Goal: Task Accomplishment & Management: Manage account settings

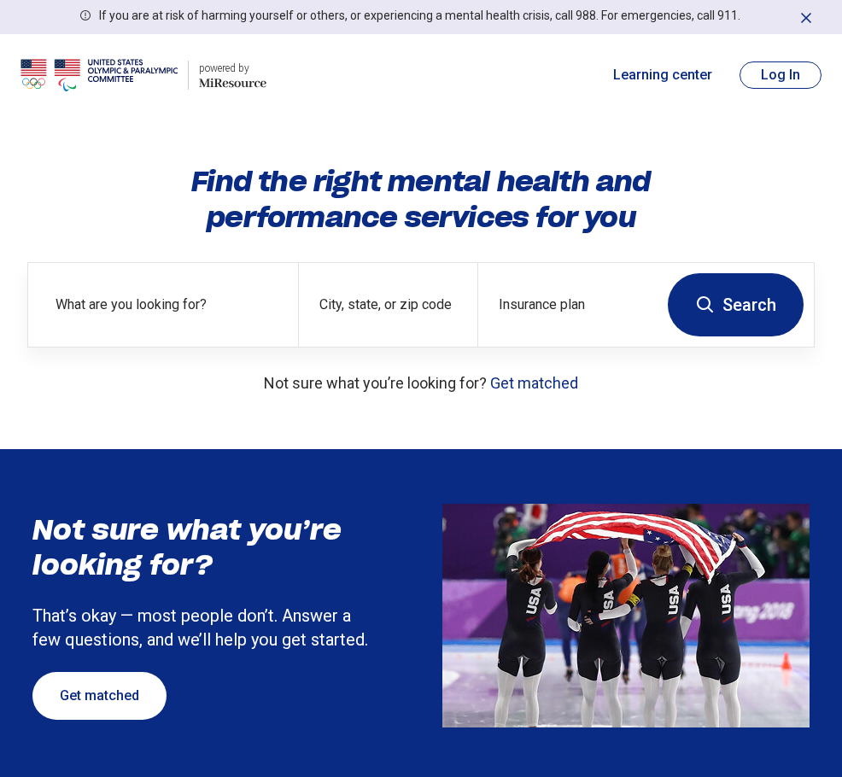
click at [810, 73] on button "Log In" at bounding box center [780, 74] width 82 height 27
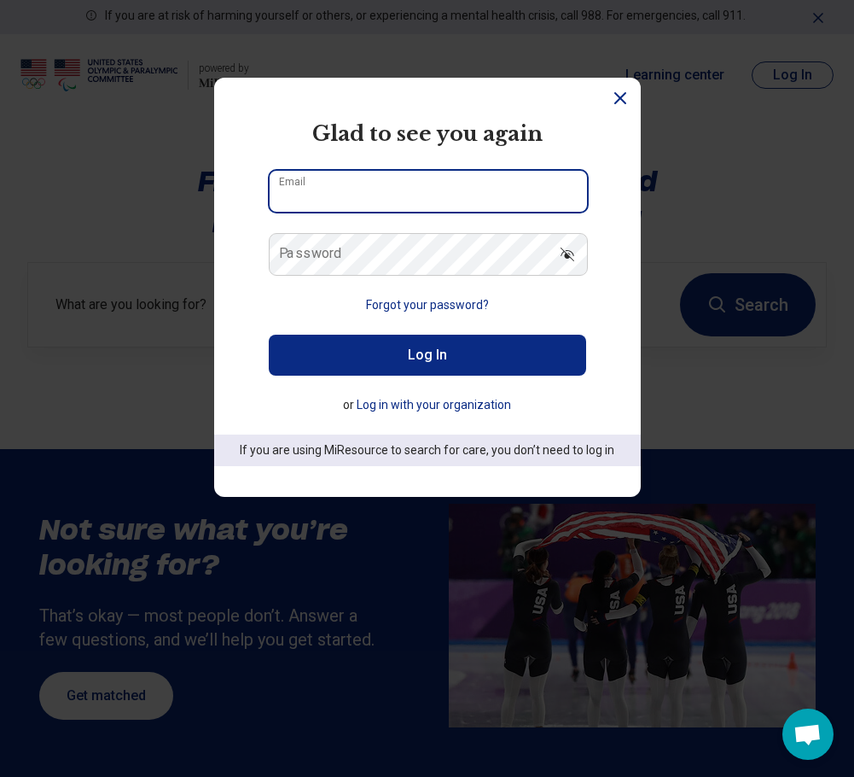
click at [399, 190] on input "Email" at bounding box center [429, 191] width 318 height 41
type input "**********"
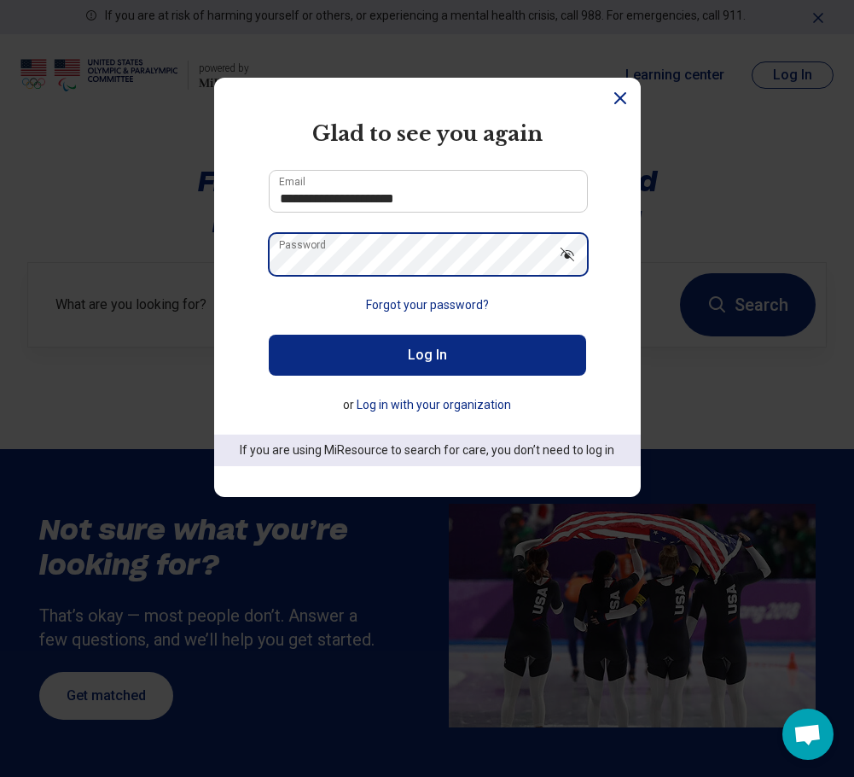
click at [269, 335] on button "Log In" at bounding box center [428, 355] width 318 height 41
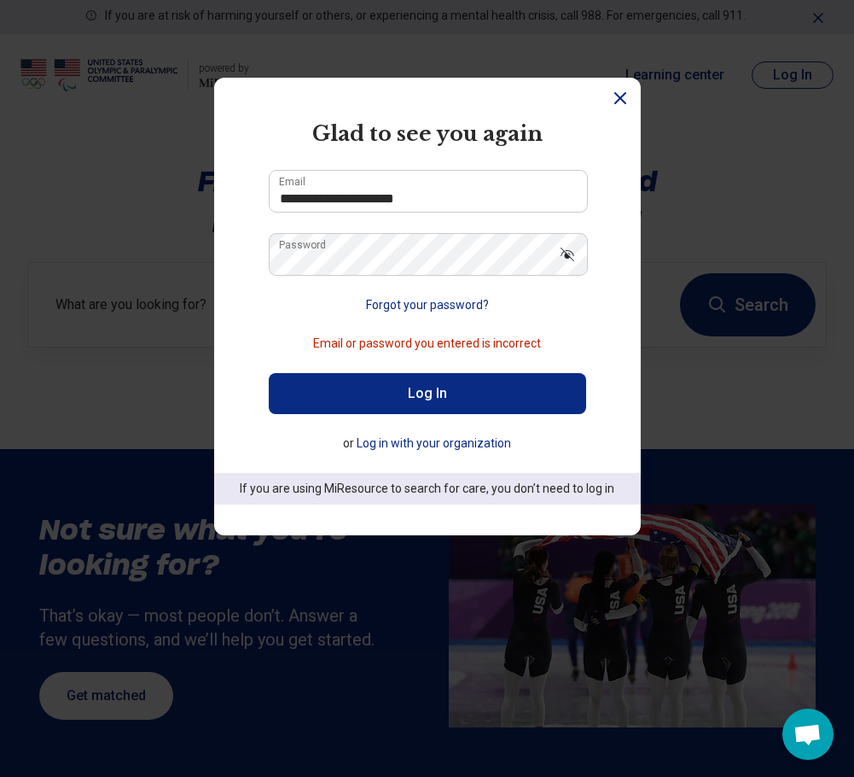
click at [440, 311] on button "Forgot your password?" at bounding box center [427, 305] width 123 height 18
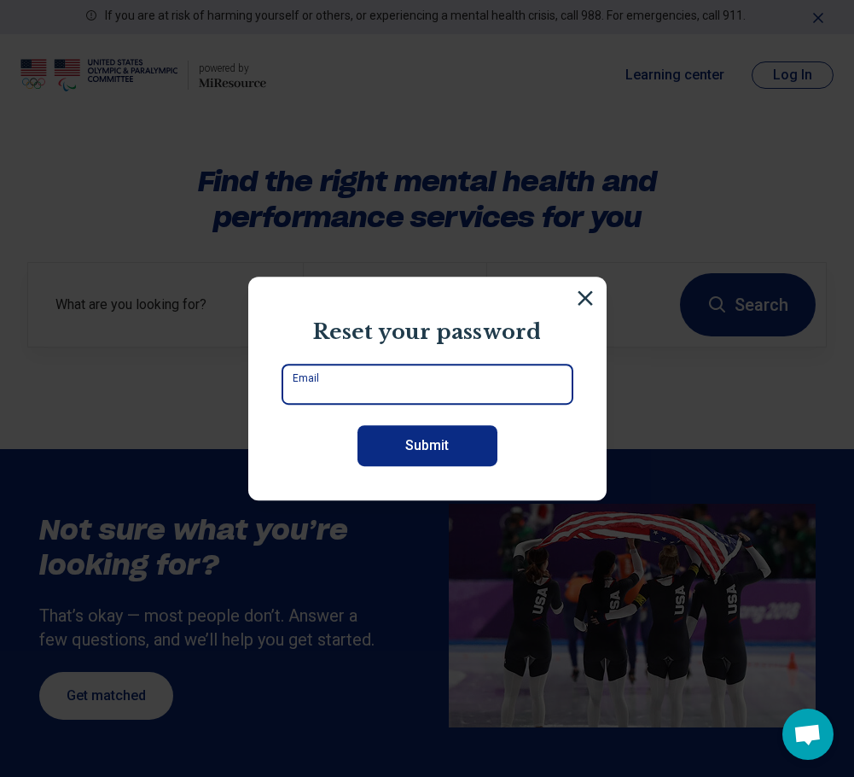
click at [419, 391] on input "Email" at bounding box center [428, 384] width 292 height 41
type input "**********"
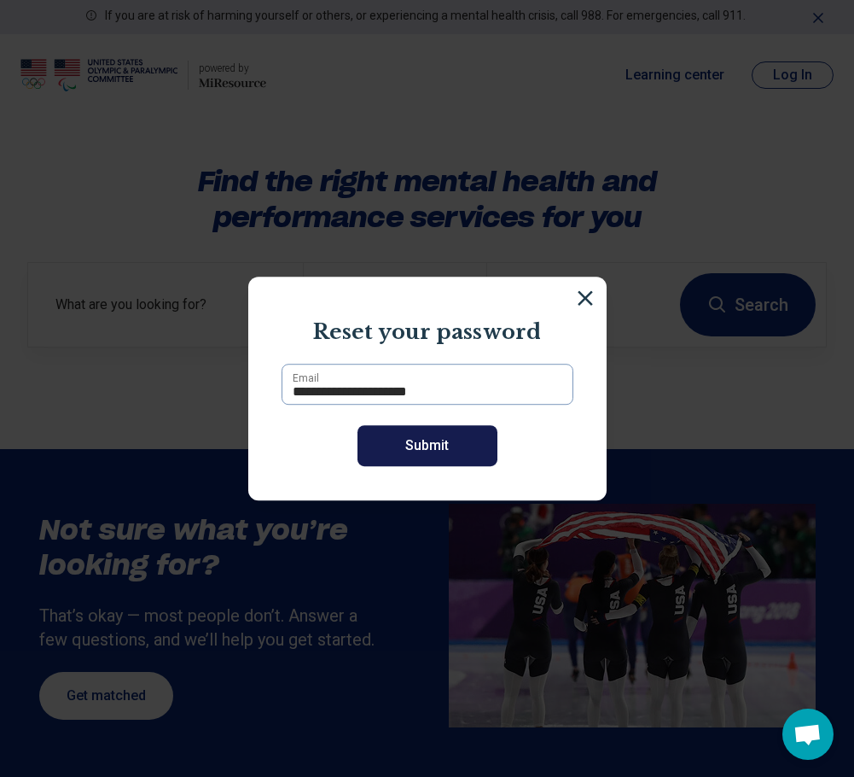
click at [430, 451] on button "Submit" at bounding box center [428, 445] width 140 height 41
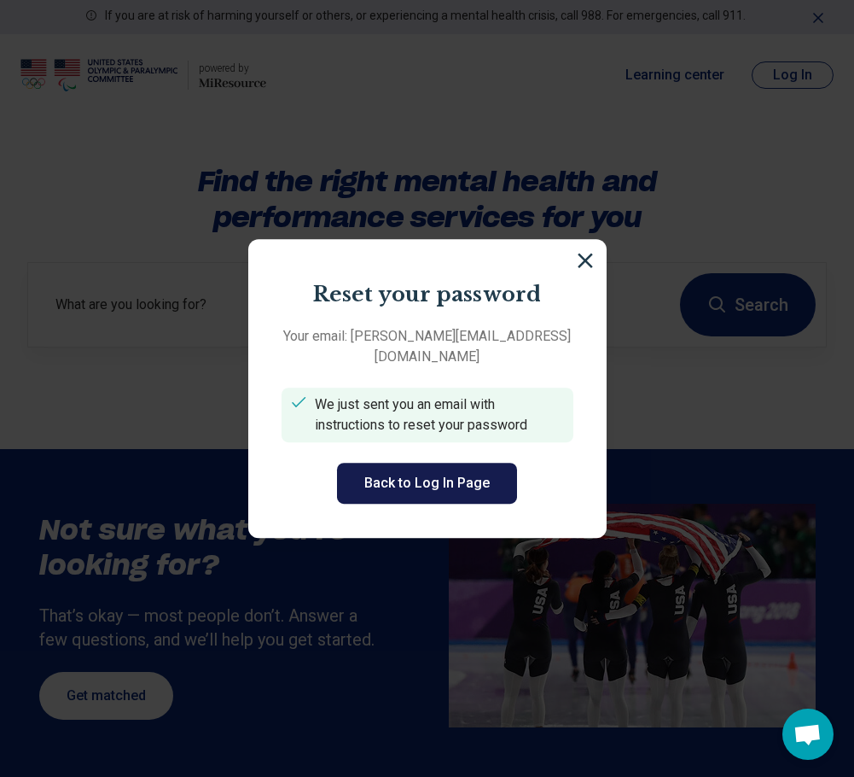
click at [452, 465] on button "Back to Log In Page" at bounding box center [427, 483] width 180 height 41
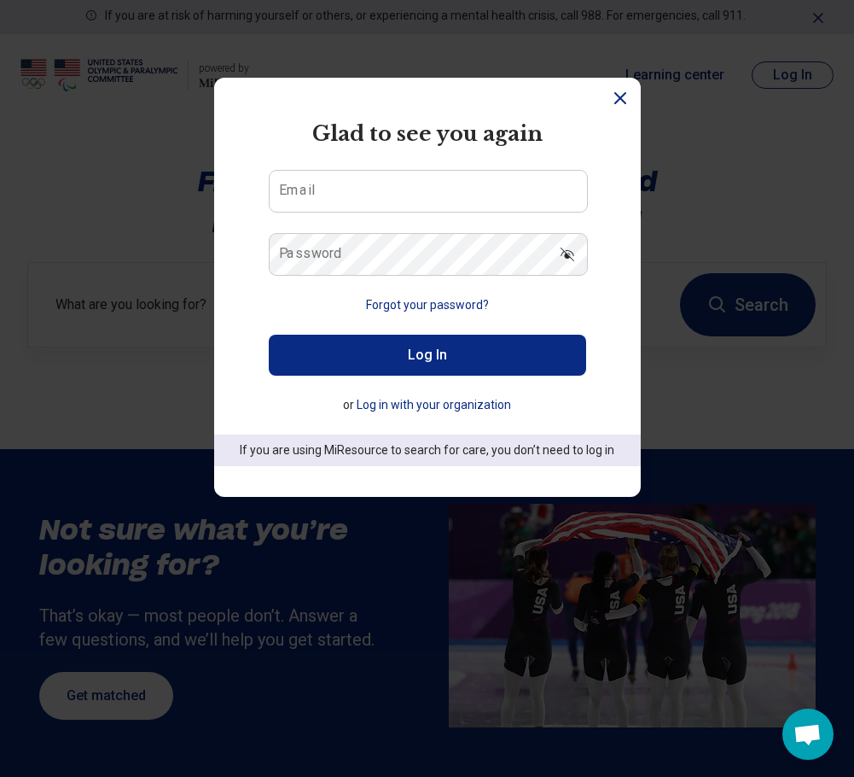
click at [613, 103] on icon "Dismiss" at bounding box center [620, 98] width 20 height 20
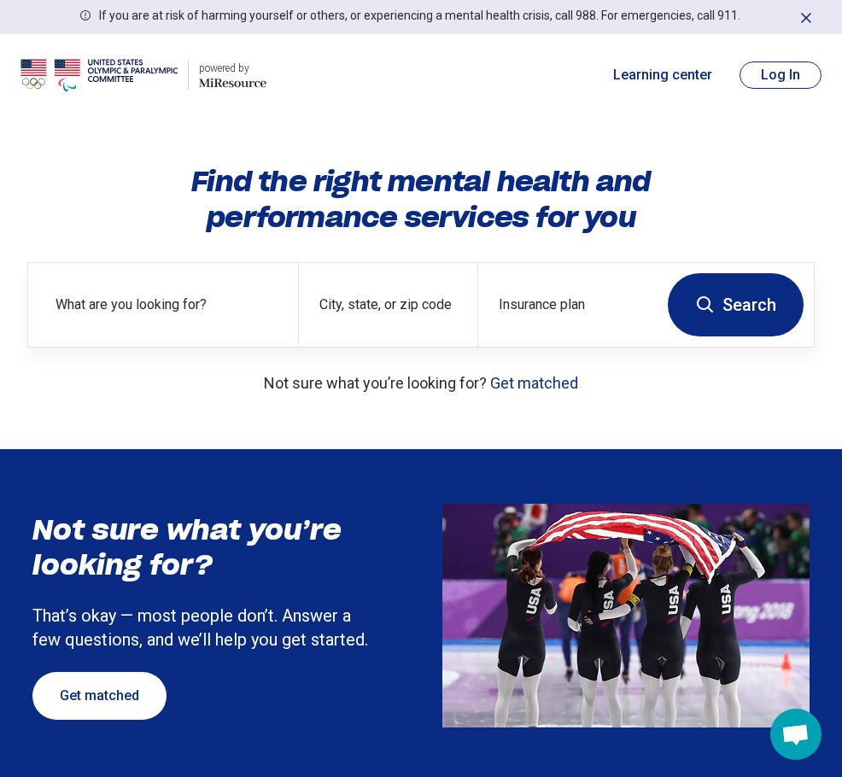
click at [754, 72] on button "Log In" at bounding box center [780, 74] width 82 height 27
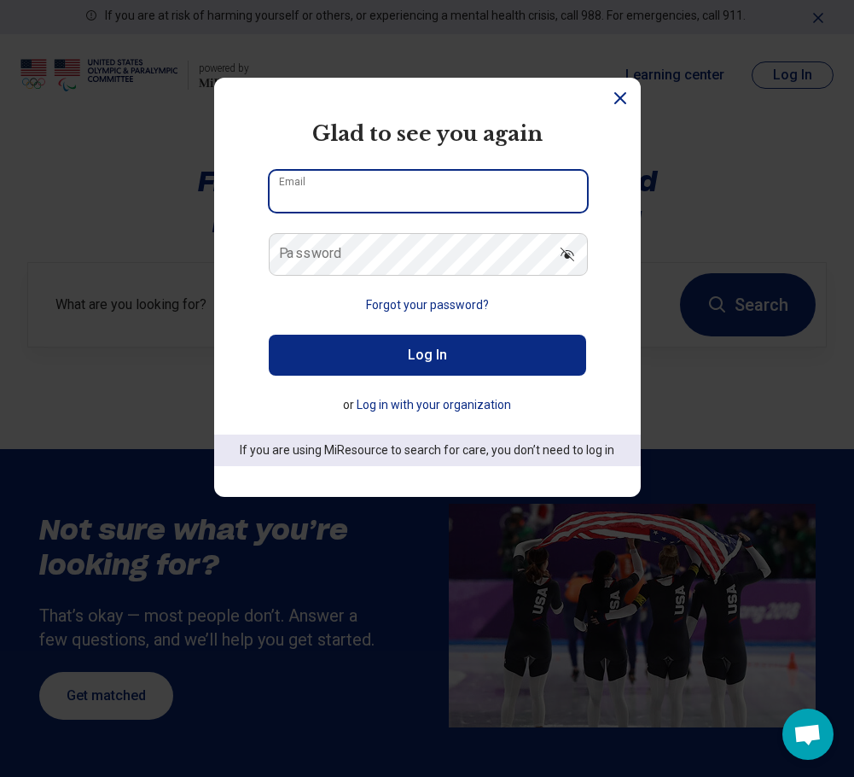
click at [396, 182] on input "Email" at bounding box center [429, 191] width 318 height 41
type input "**********"
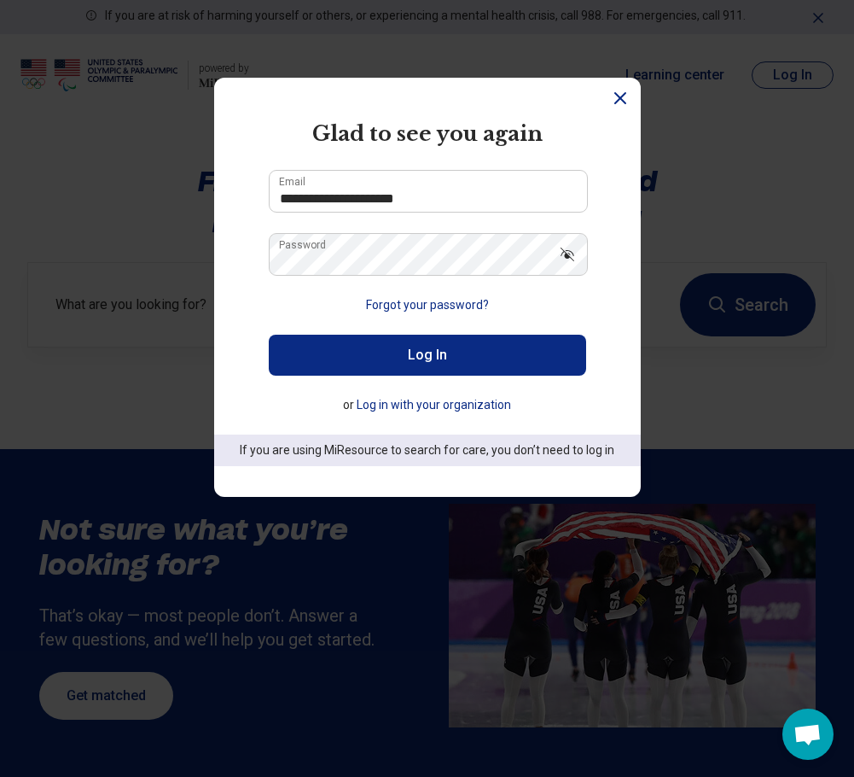
click at [389, 343] on button "Log In" at bounding box center [428, 355] width 318 height 41
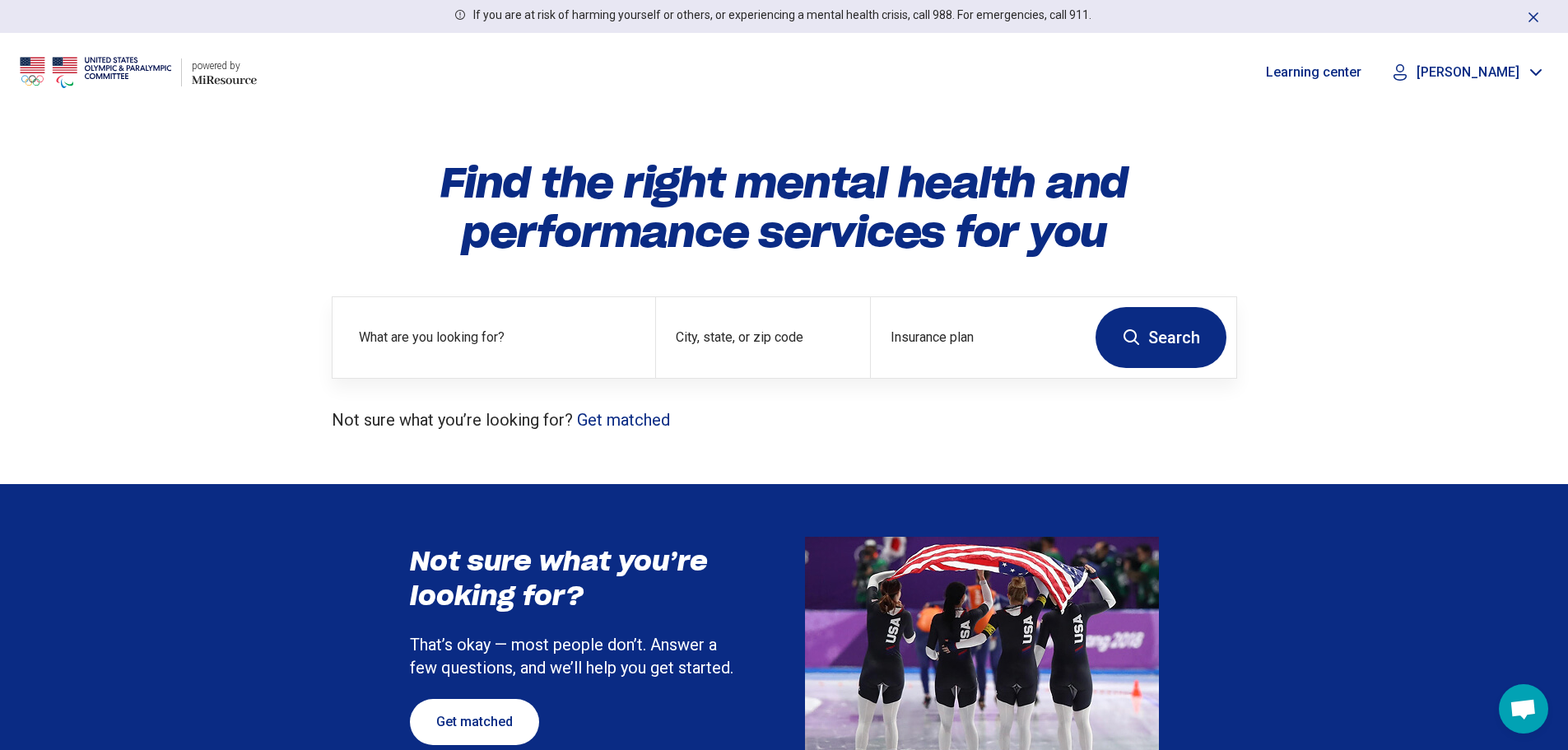
click at [811, 77] on p "[PERSON_NAME]" at bounding box center [1468, 72] width 103 height 16
click at [811, 118] on link "My Dashboard" at bounding box center [1490, 121] width 115 height 42
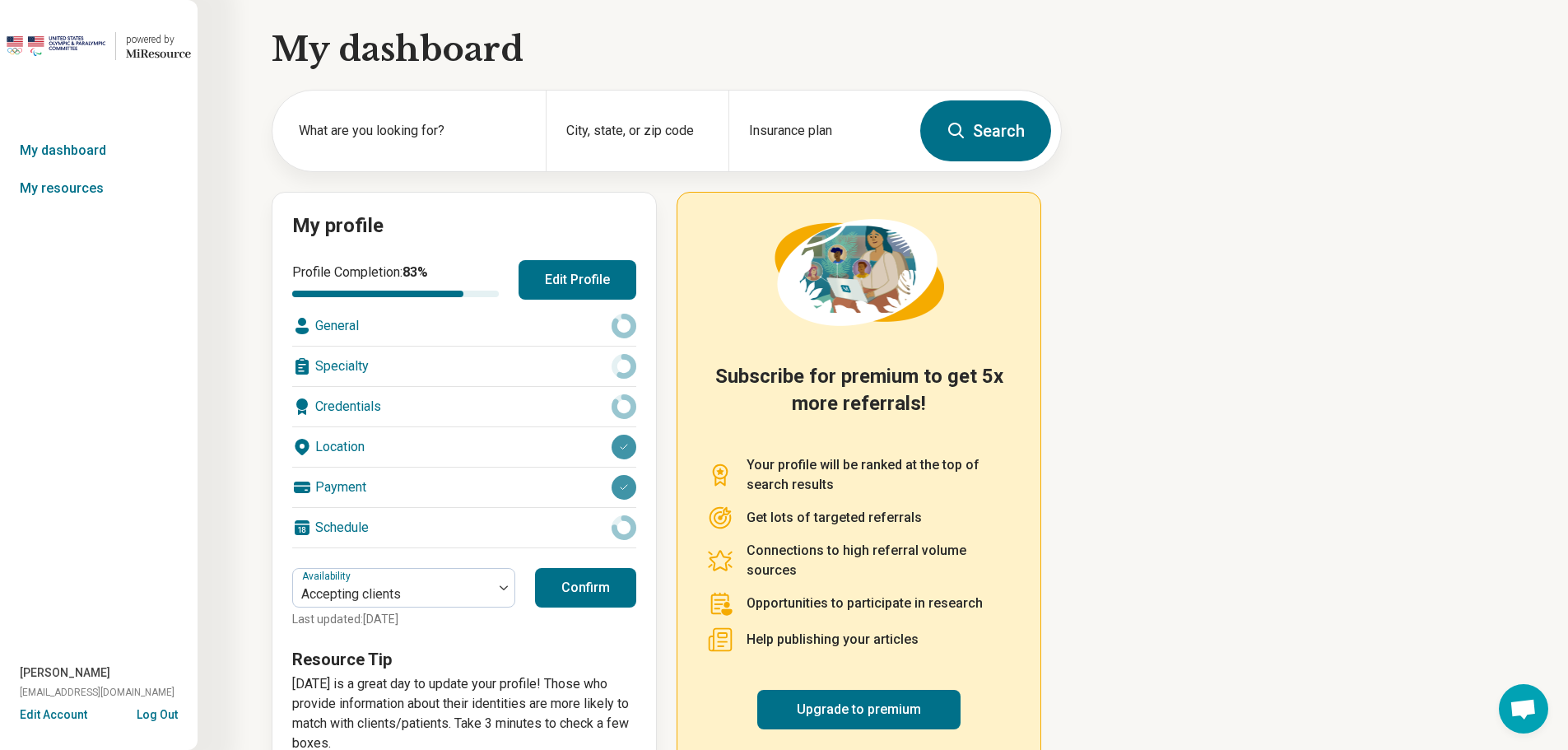
click at [384, 323] on div "General" at bounding box center [464, 326] width 344 height 40
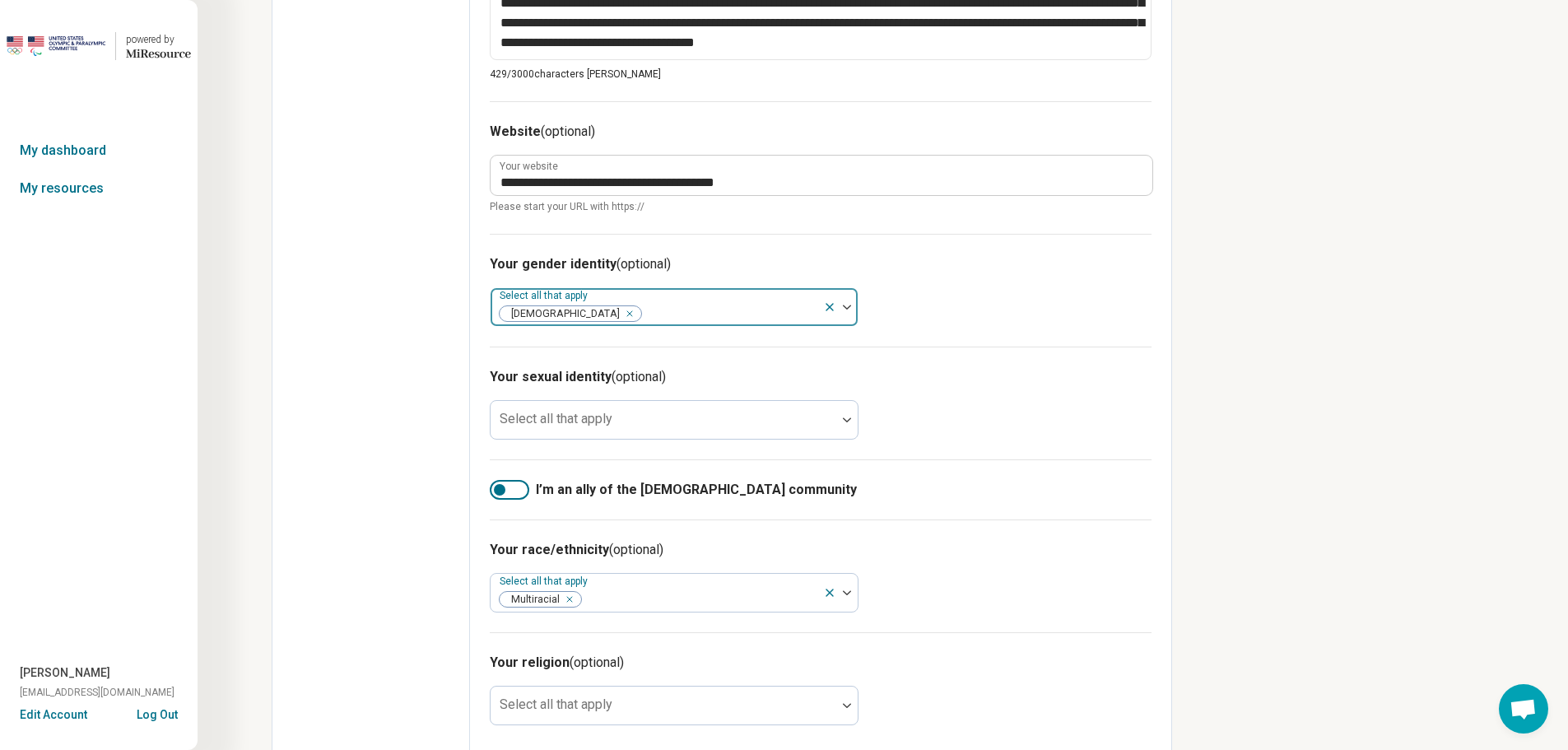
scroll to position [867, 0]
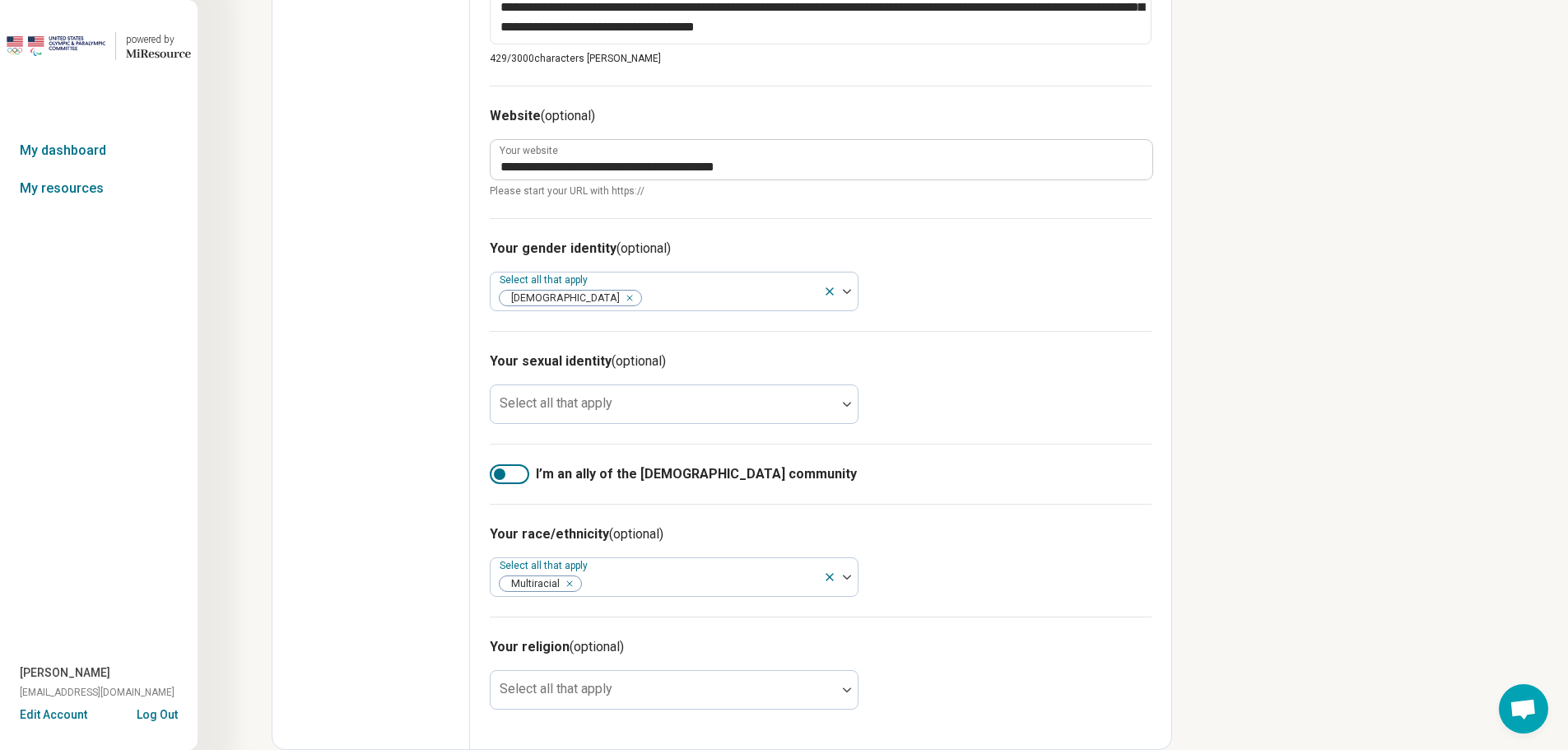
click at [514, 476] on div at bounding box center [509, 473] width 40 height 19
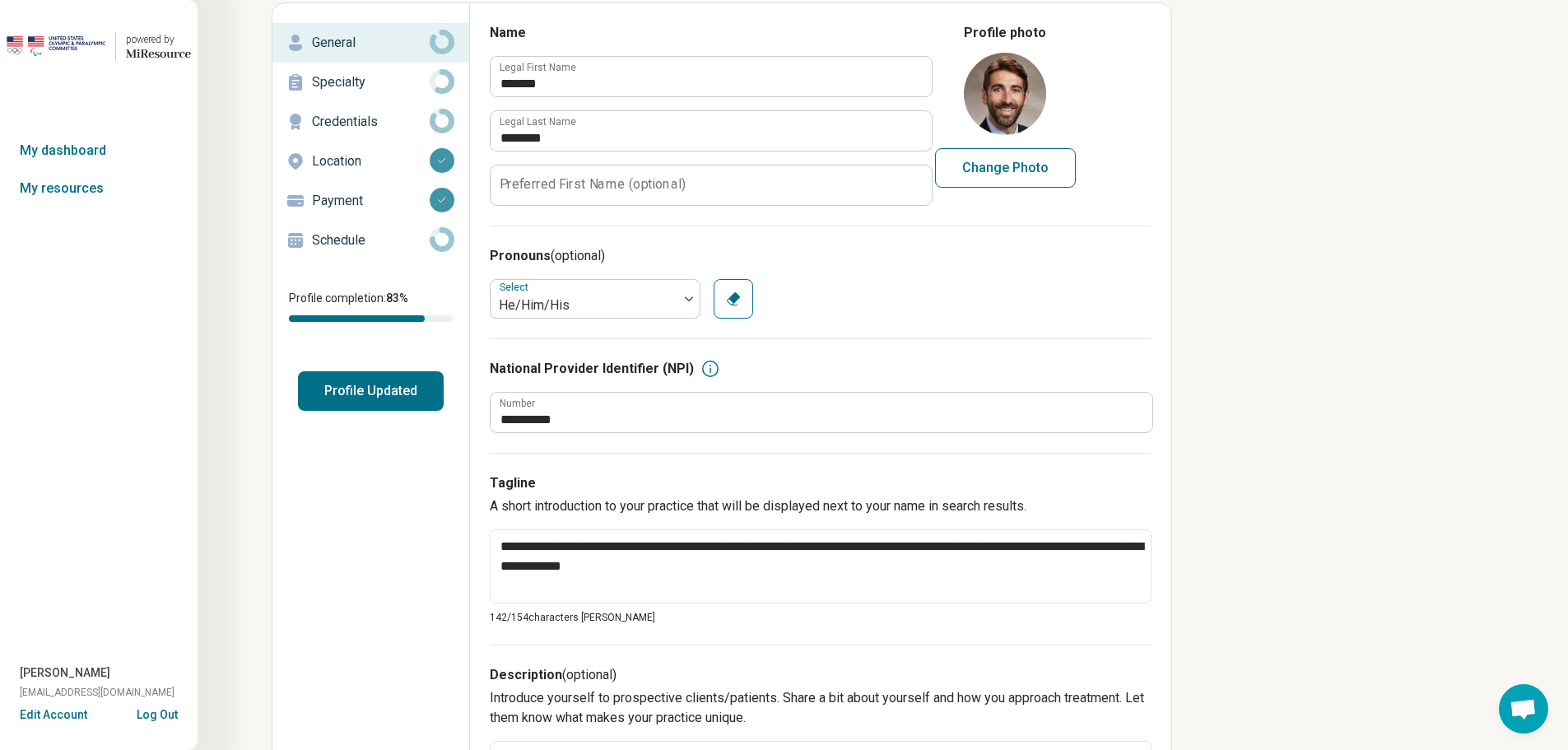
scroll to position [0, 0]
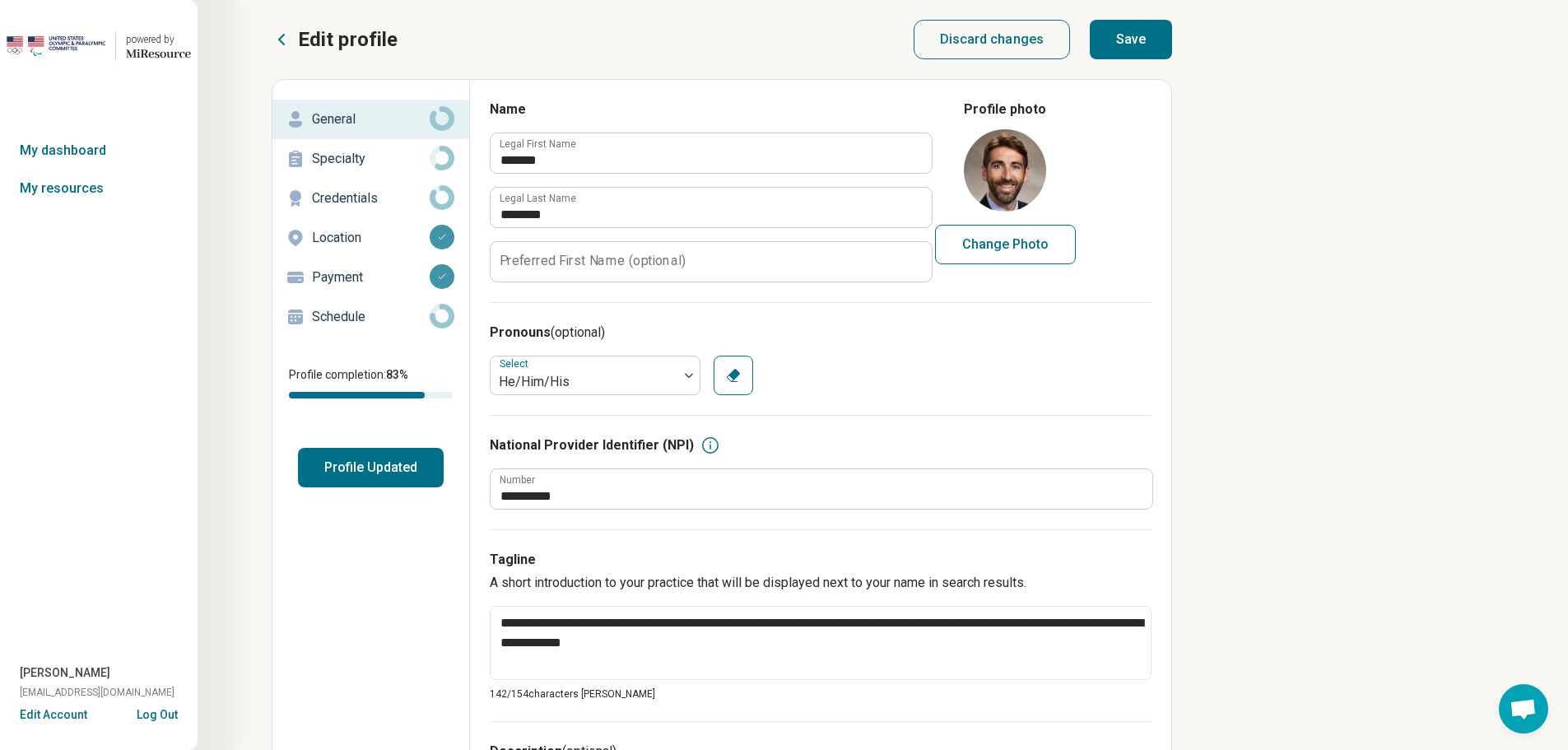
click at [393, 232] on p "Location" at bounding box center [370, 237] width 118 height 19
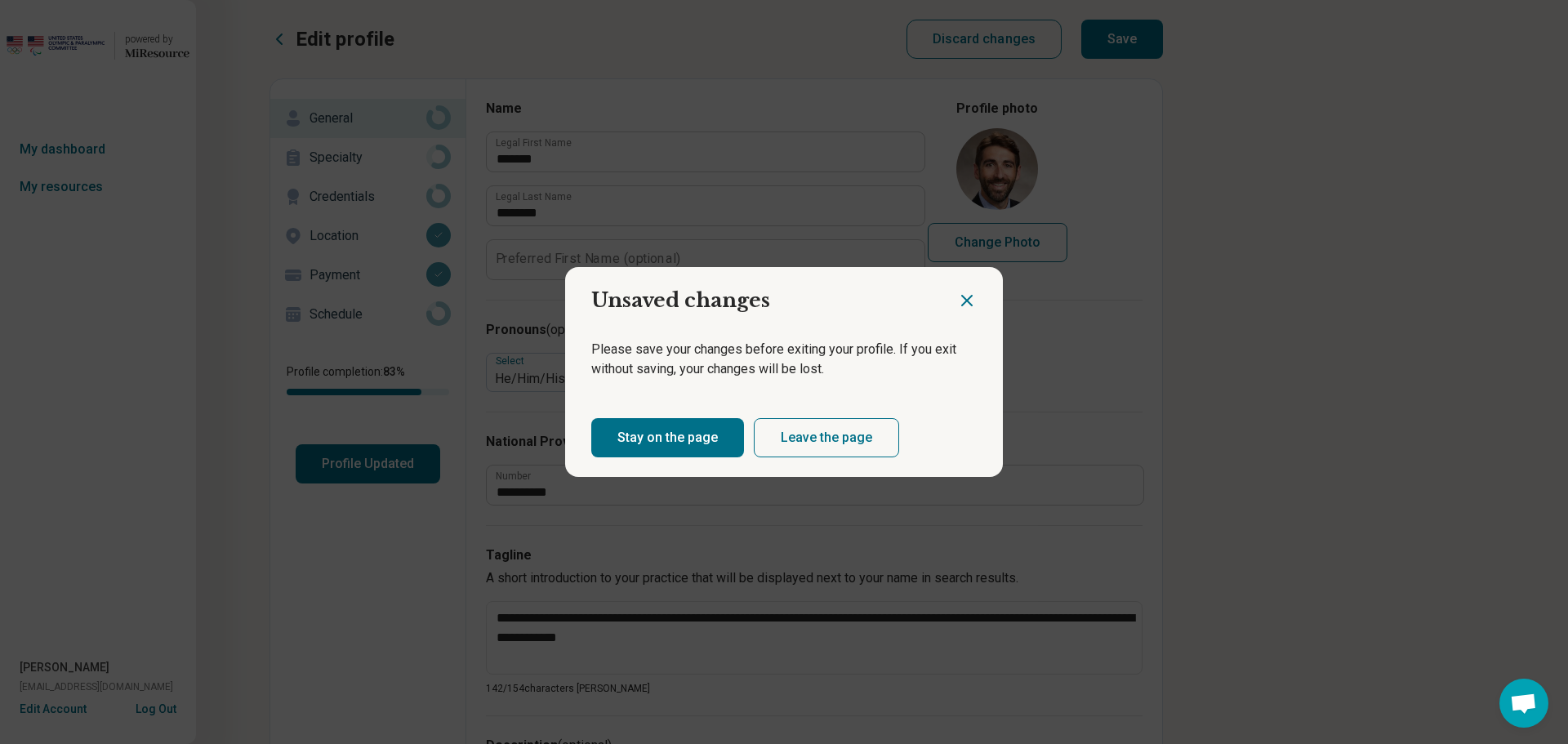
click at [805, 295] on icon "Close dialog" at bounding box center [966, 300] width 19 height 19
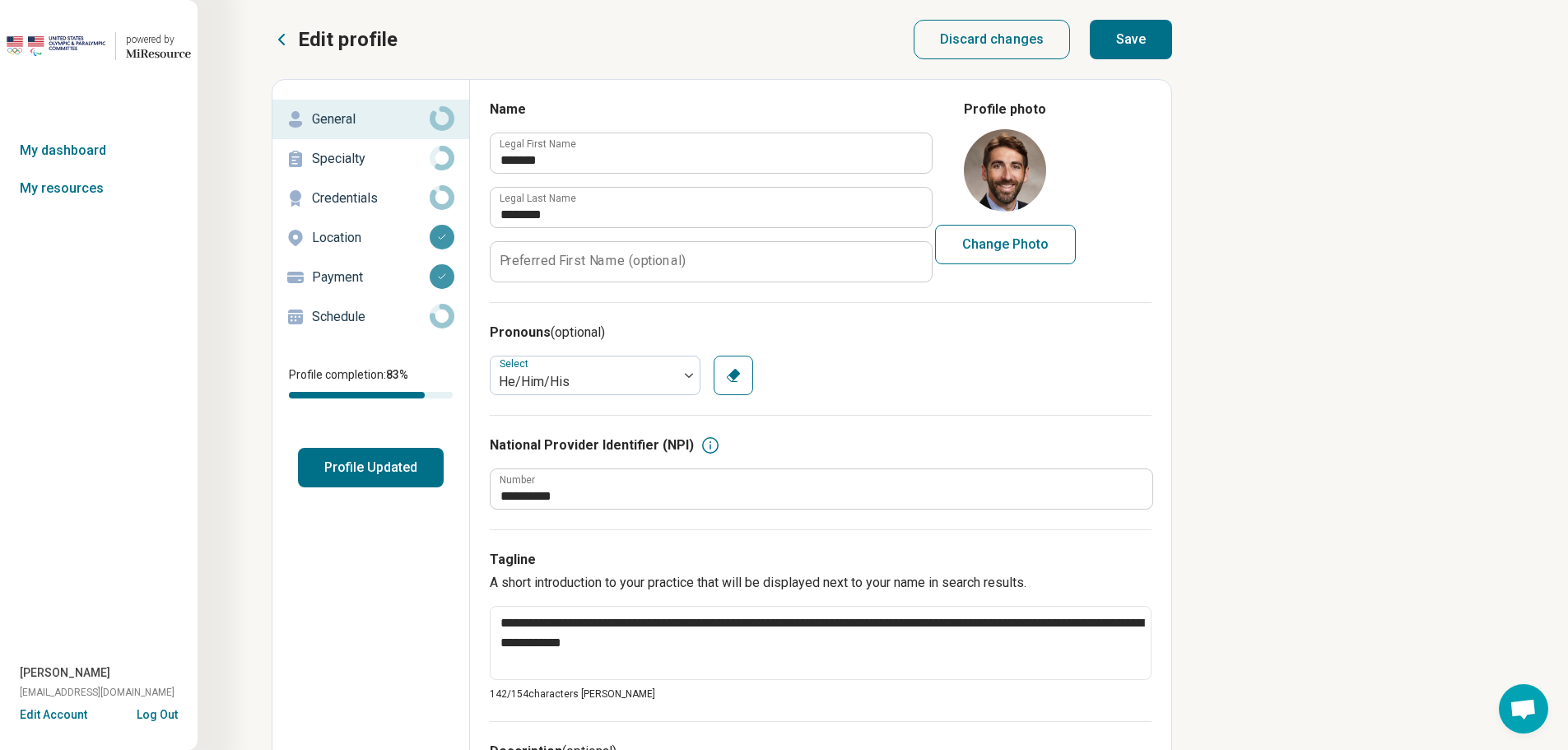
click at [811, 36] on button "Save" at bounding box center [1130, 39] width 82 height 40
type textarea "*"
click at [600, 259] on label "Preferred First Name (optional)" at bounding box center [592, 261] width 186 height 13
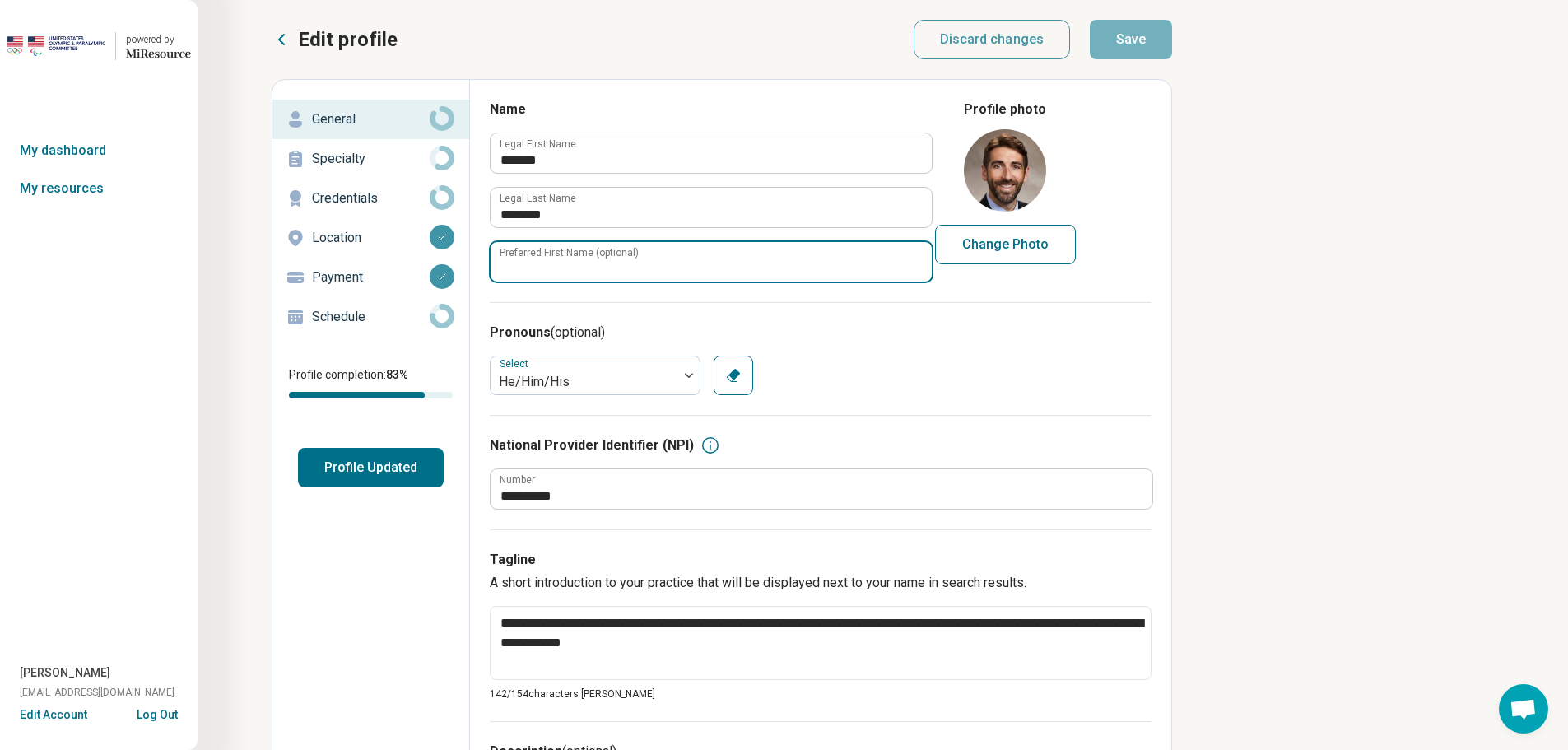
click at [600, 259] on input "Preferred First Name (optional)" at bounding box center [711, 261] width 441 height 40
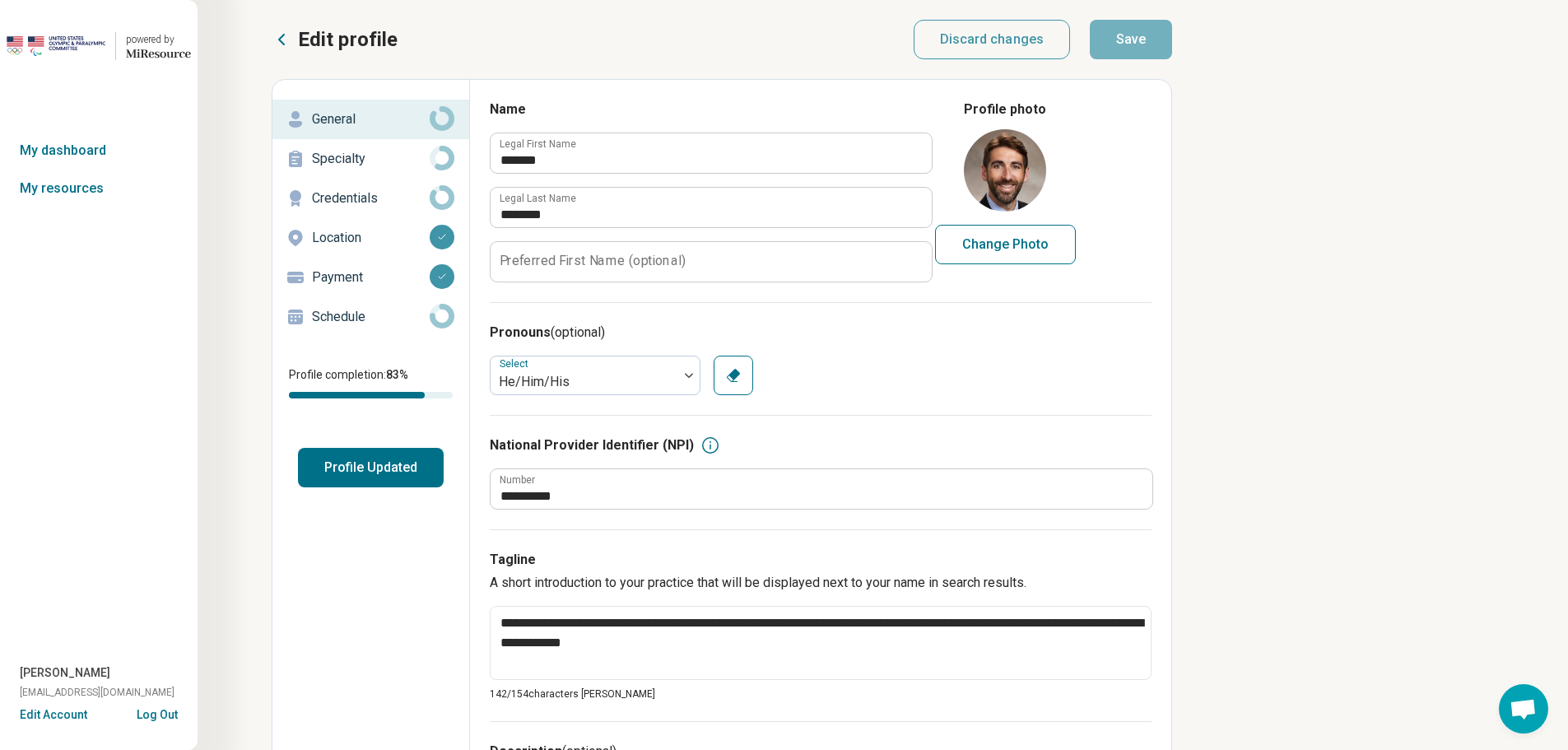
click at [348, 239] on p "Location" at bounding box center [370, 237] width 118 height 19
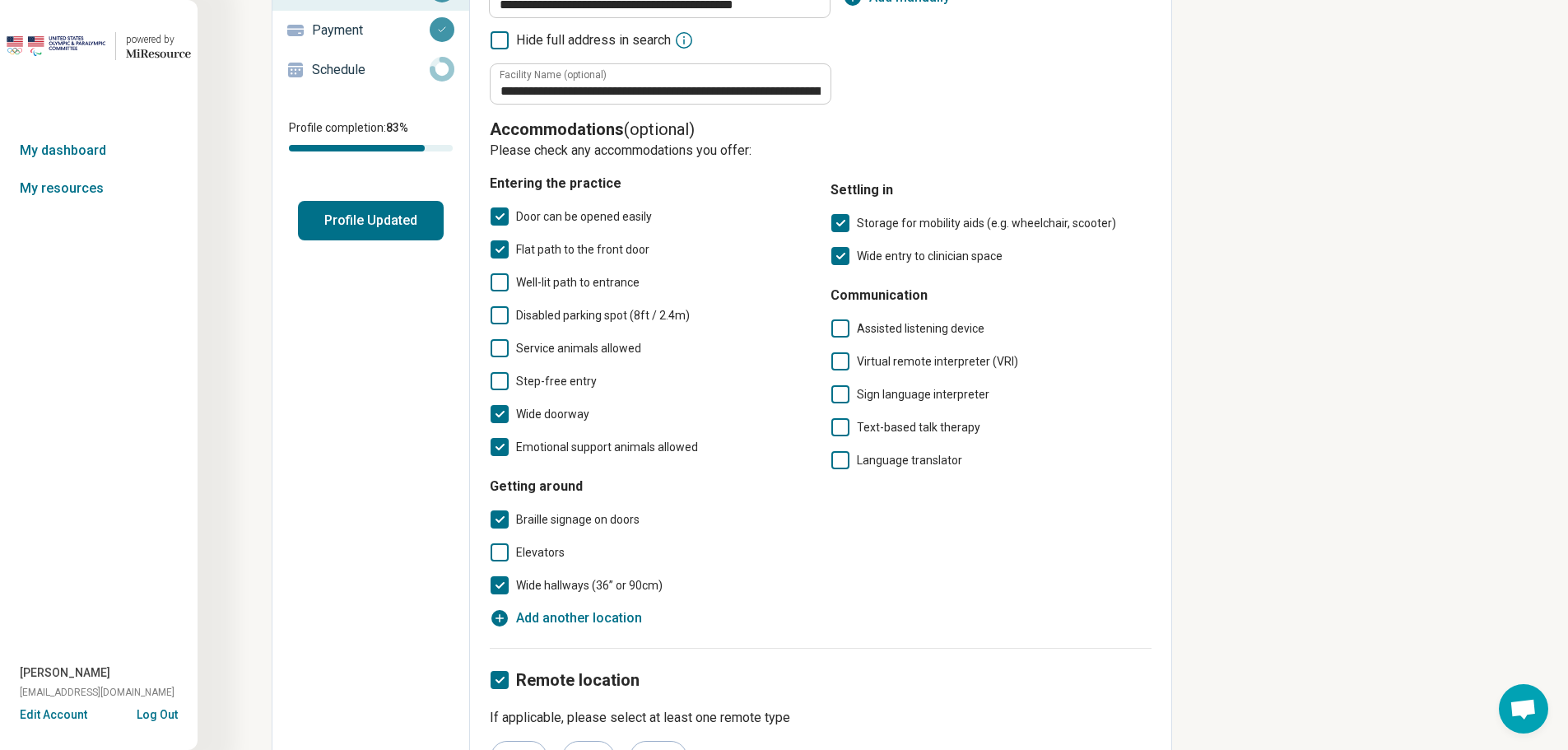
scroll to position [291, 0]
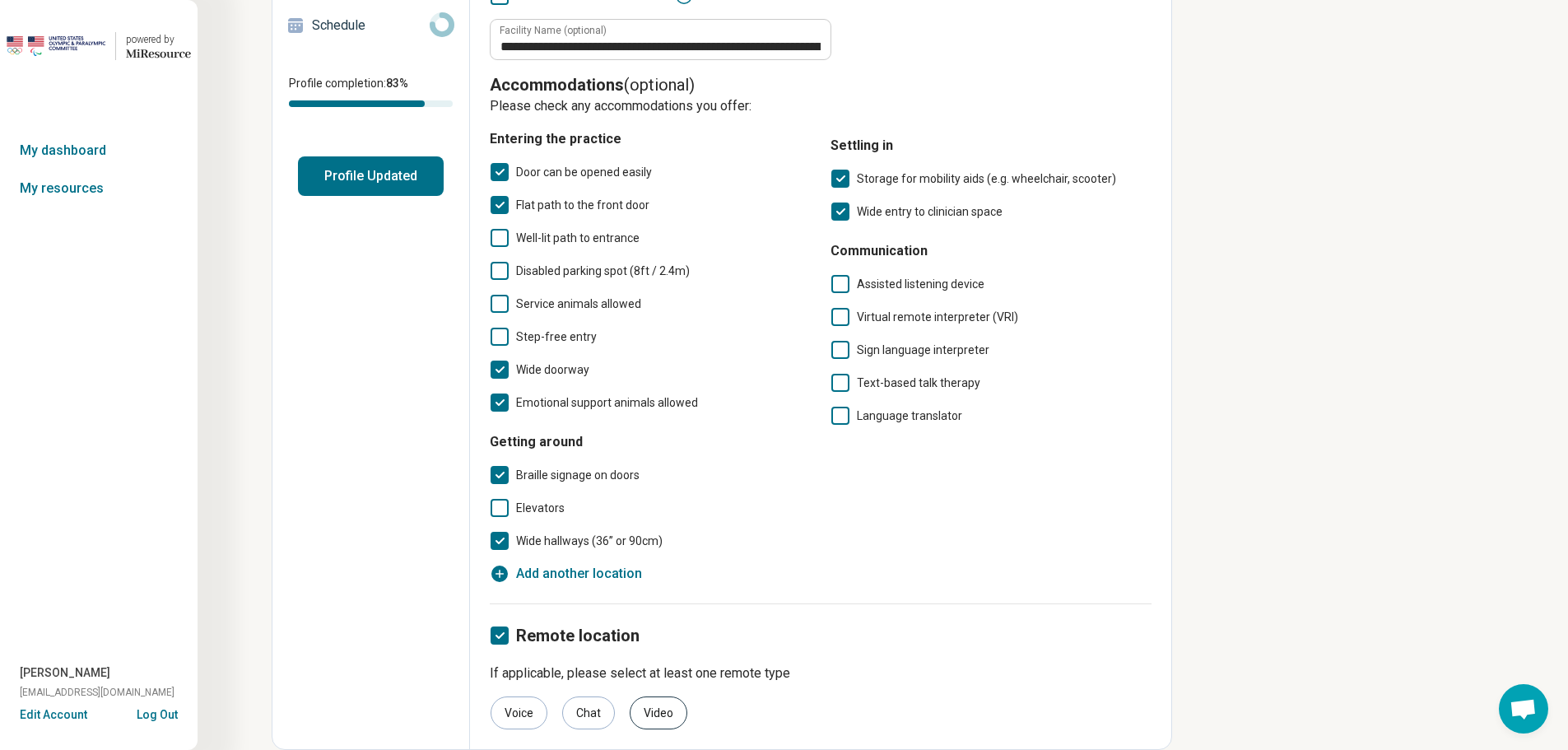
click at [648, 710] on div "Video" at bounding box center [659, 712] width 58 height 33
click at [648, 723] on div "Video" at bounding box center [659, 712] width 58 height 33
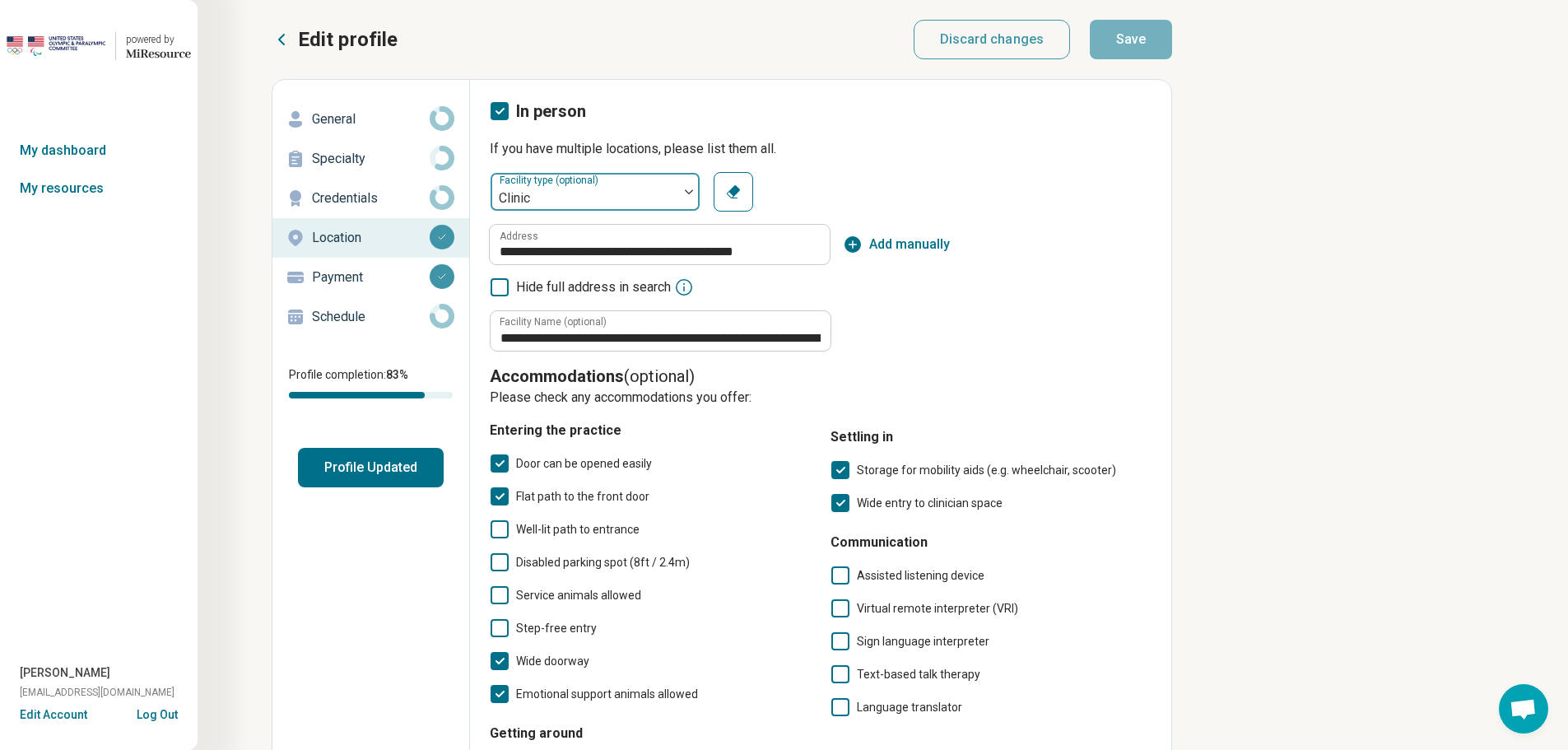
click at [655, 193] on div at bounding box center [584, 199] width 175 height 23
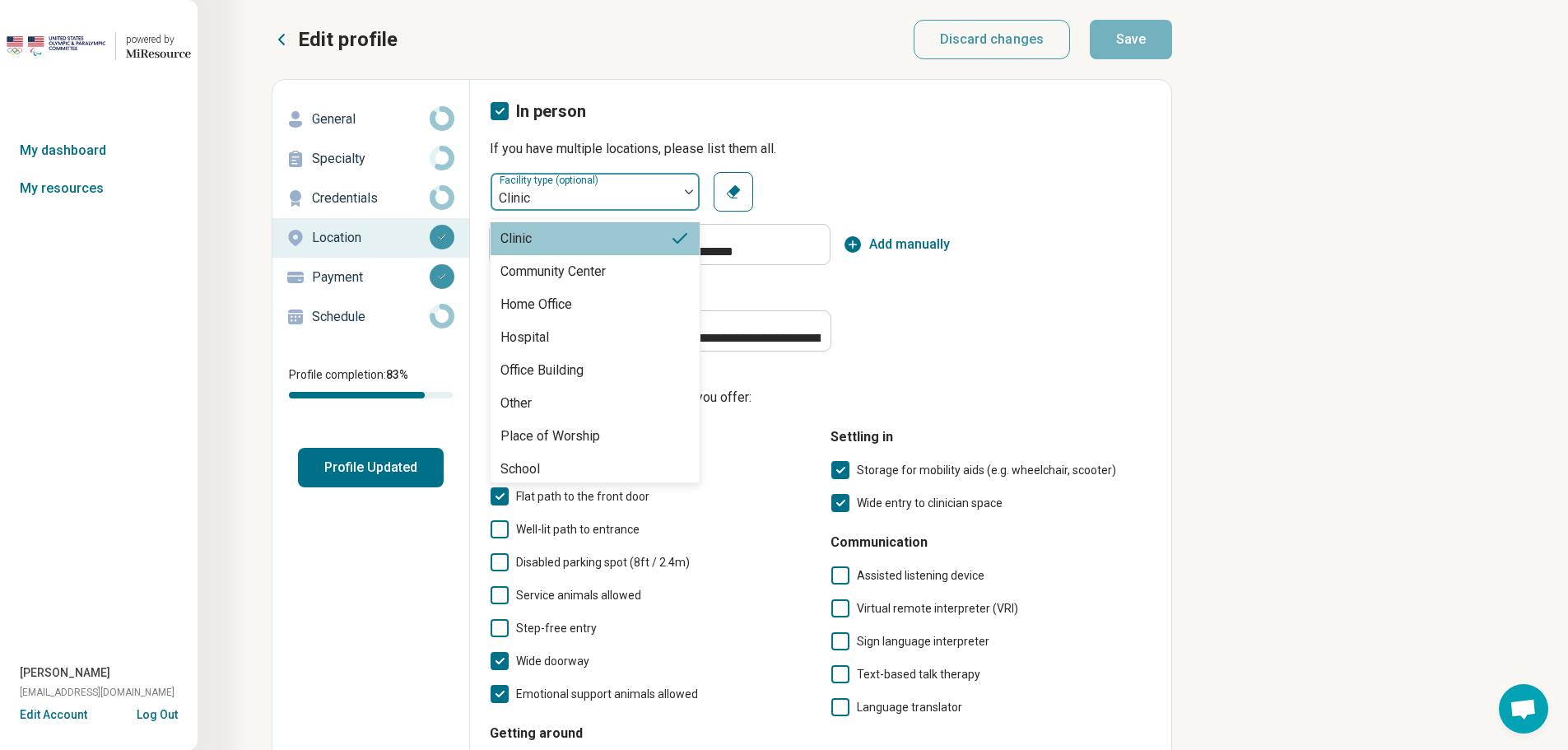
click at [655, 193] on div at bounding box center [584, 199] width 175 height 23
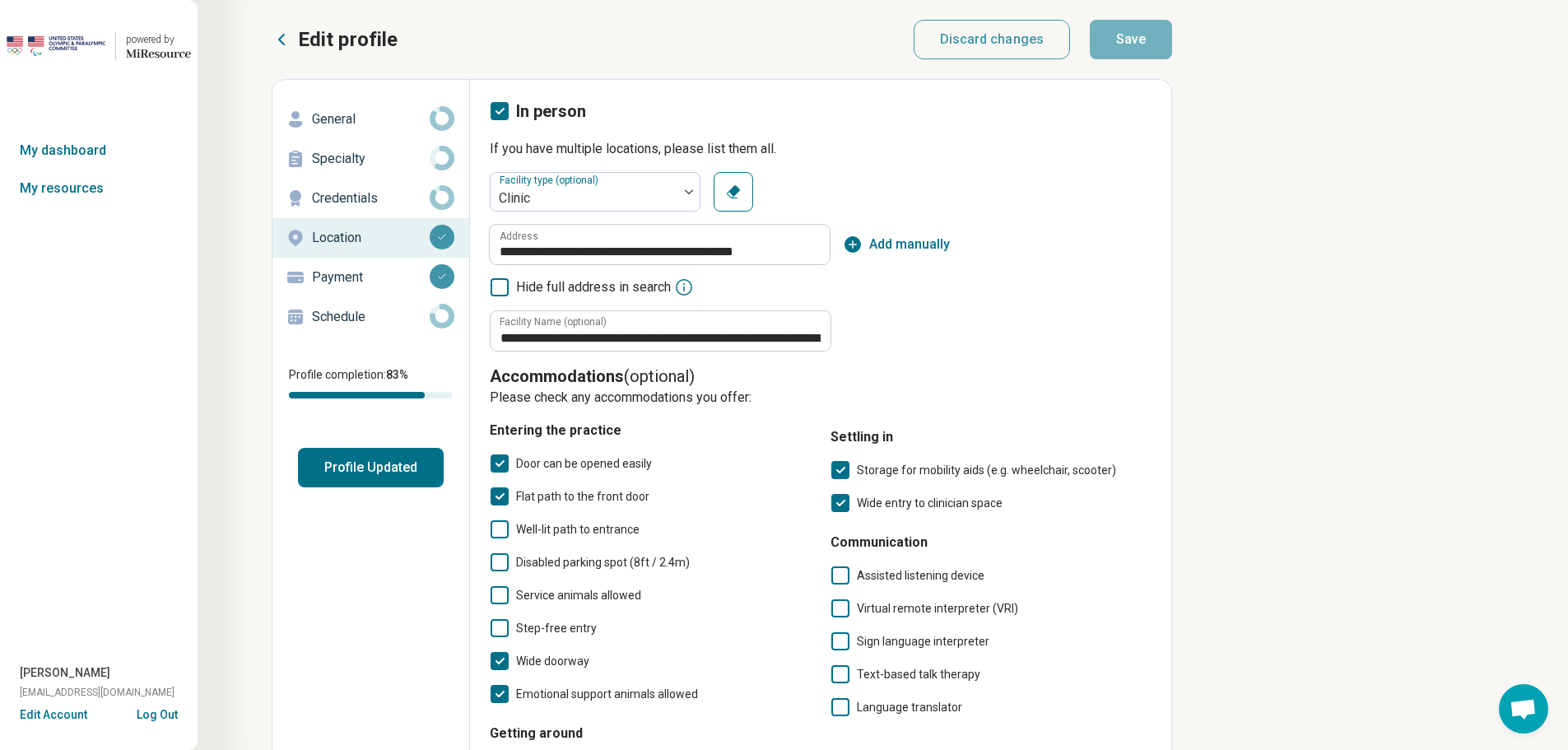
click at [386, 316] on p "Schedule" at bounding box center [370, 316] width 118 height 19
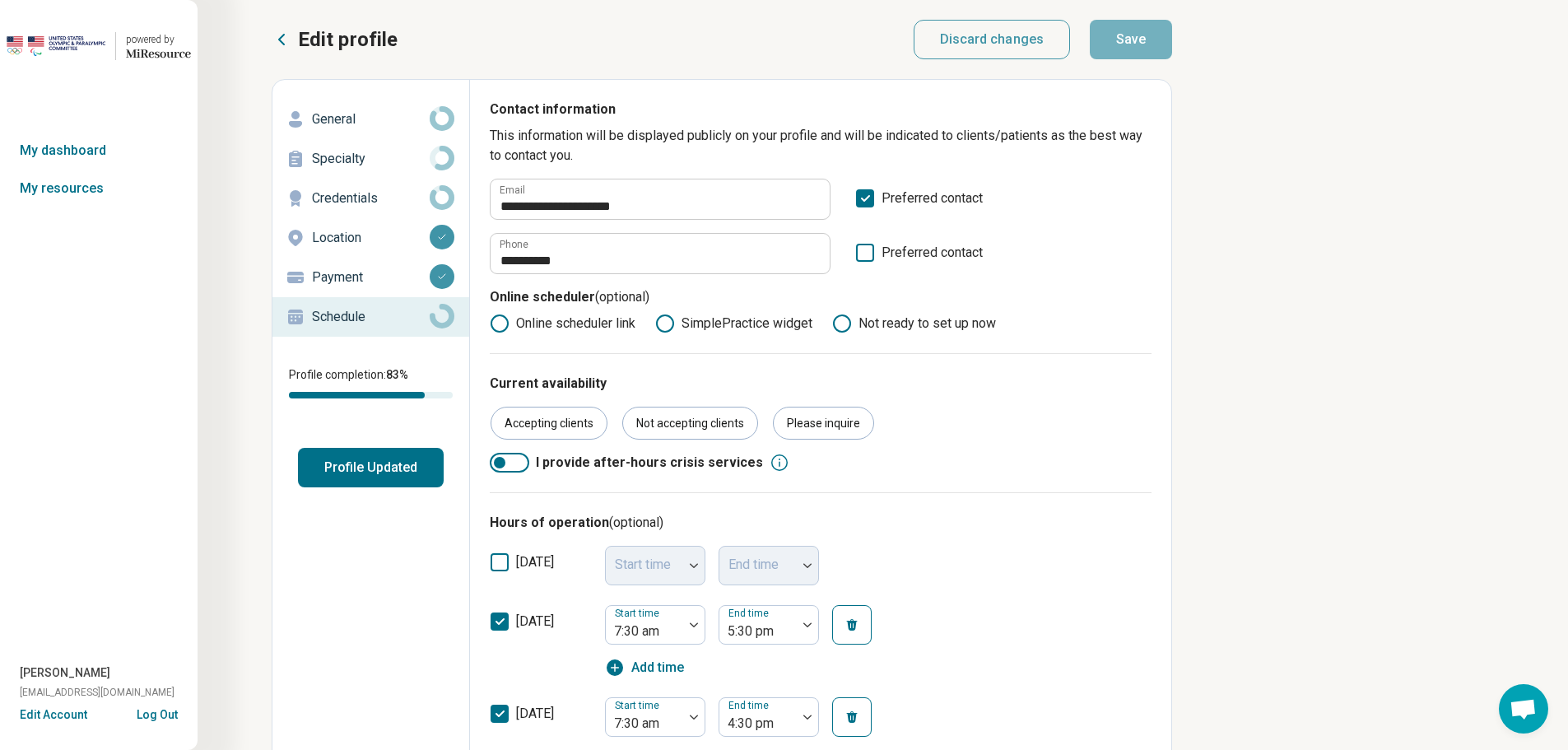
click at [382, 293] on link "Payment" at bounding box center [371, 277] width 197 height 40
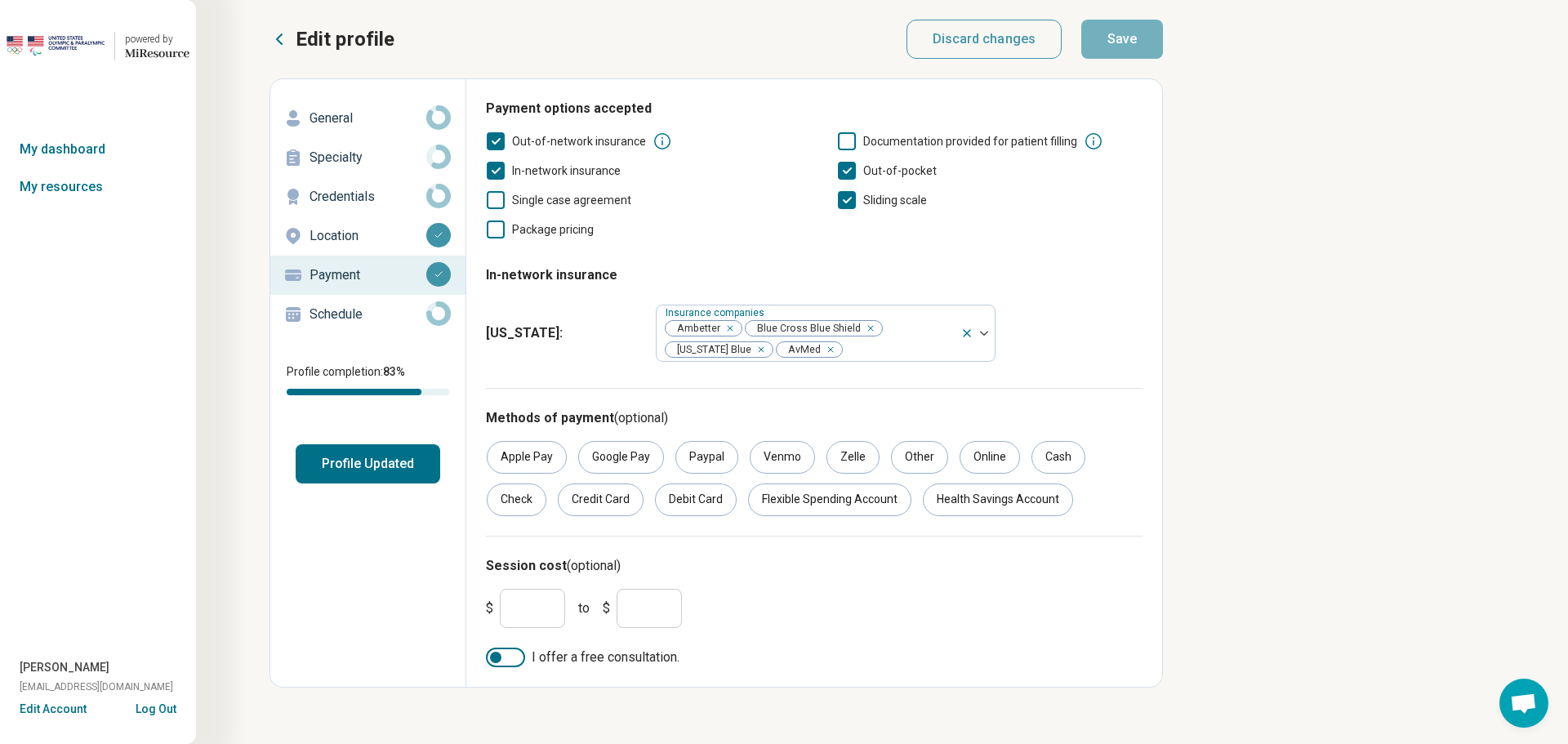
drag, startPoint x: 551, startPoint y: 610, endPoint x: 507, endPoint y: 617, distance: 44.6
click at [507, 617] on input "***" at bounding box center [532, 607] width 65 height 39
type input "***"
click at [683, 609] on div "$ *** to $ ***" at bounding box center [590, 607] width 209 height 39
drag, startPoint x: 672, startPoint y: 608, endPoint x: 625, endPoint y: 611, distance: 47.1
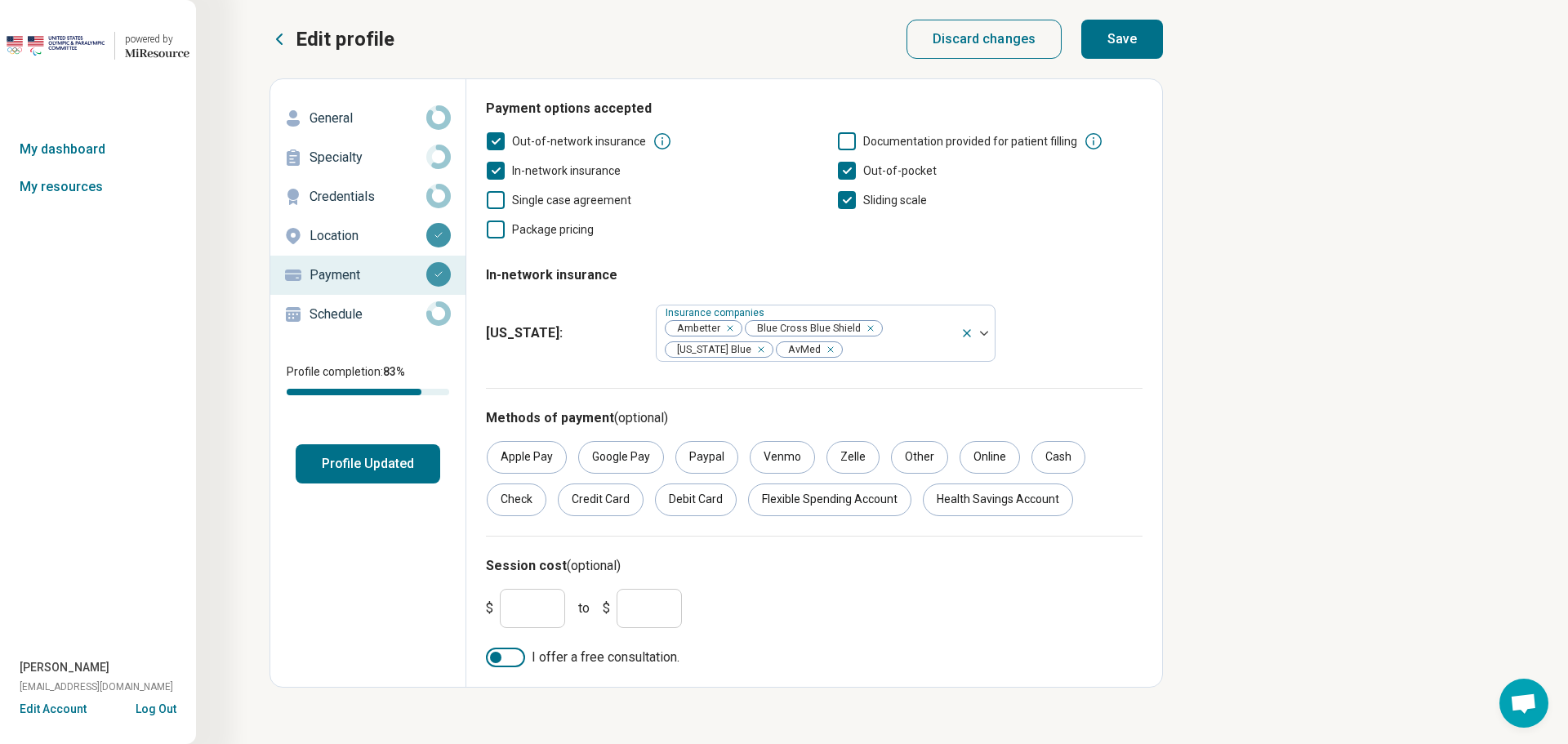
click at [625, 611] on input "***" at bounding box center [649, 607] width 65 height 39
type input "***"
click at [805, 43] on button "Save" at bounding box center [1121, 38] width 81 height 39
